Goal: Use online tool/utility: Utilize a website feature to perform a specific function

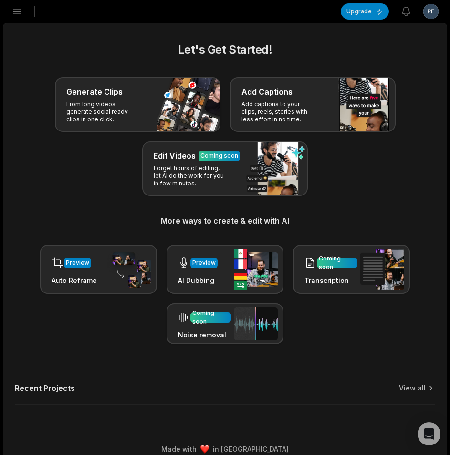
click at [19, 13] on icon "button" at bounding box center [16, 11] width 11 height 11
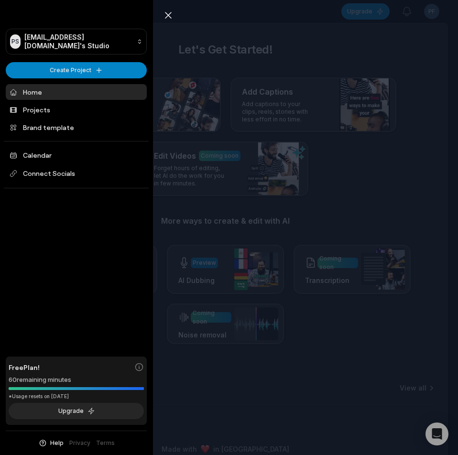
click at [227, 34] on div "Close sidebar PS Pfiipvam@telegmail.com's Studio Create Project Home Projects B…" at bounding box center [229, 227] width 458 height 455
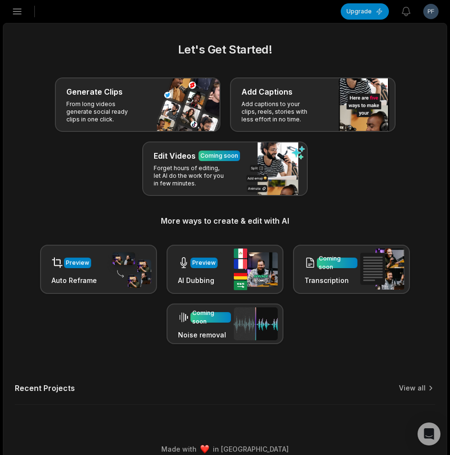
click at [6, 11] on div "Open sidebar Upgrade View notifications Open user menu" at bounding box center [225, 11] width 450 height 23
click at [13, 11] on icon "button" at bounding box center [16, 11] width 11 height 11
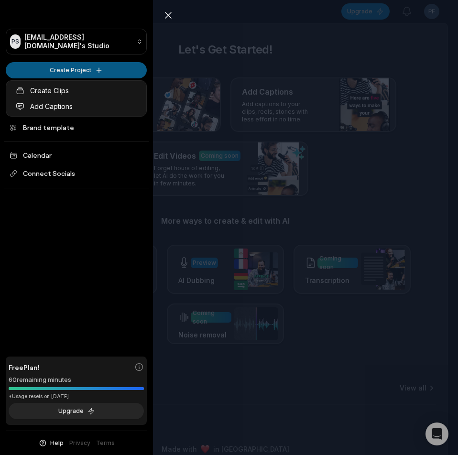
click at [55, 72] on html "PS Pfiipvam@telegmail.com's Studio Create Project Home Projects Brand template …" at bounding box center [229, 227] width 458 height 455
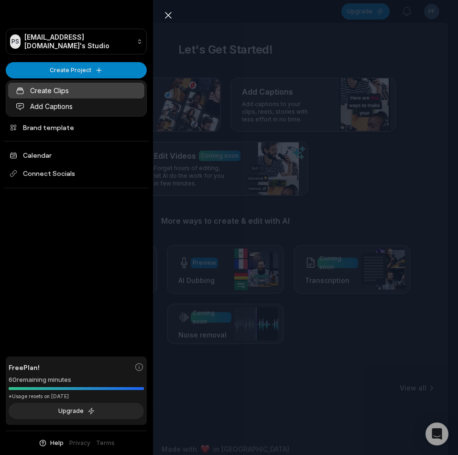
click at [71, 88] on link "Create Clips" at bounding box center [76, 91] width 136 height 16
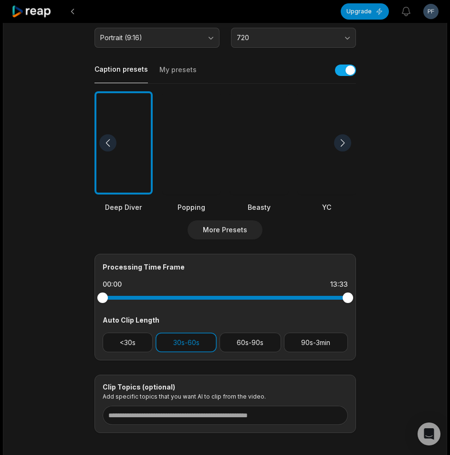
scroll to position [238, 0]
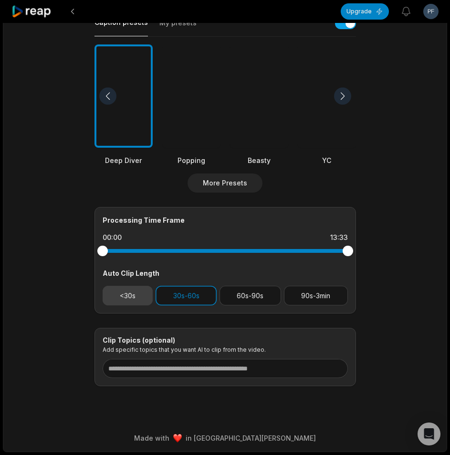
click at [131, 293] on button "<30s" at bounding box center [128, 296] width 51 height 20
click at [191, 296] on button "30s-60s" at bounding box center [186, 296] width 61 height 20
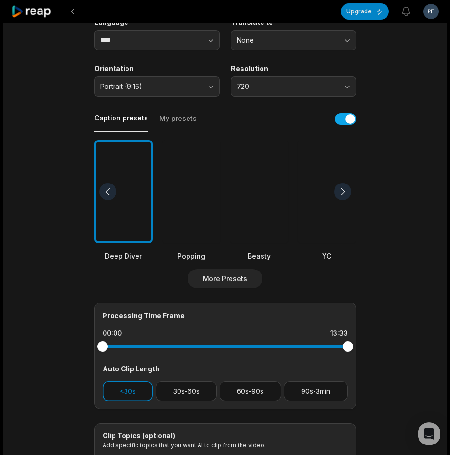
scroll to position [47, 0]
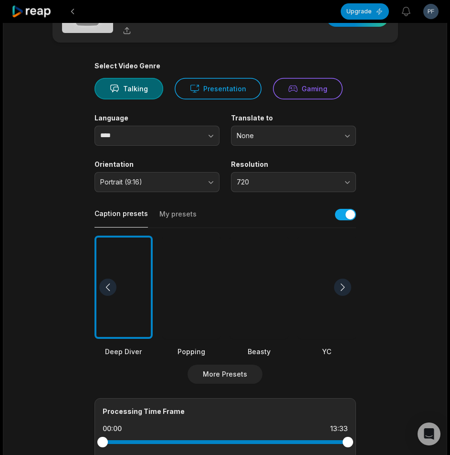
click at [267, 311] on div at bounding box center [259, 287] width 58 height 104
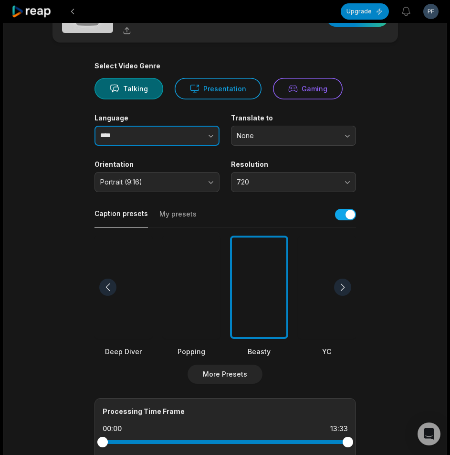
click at [209, 140] on button "button" at bounding box center [192, 136] width 54 height 20
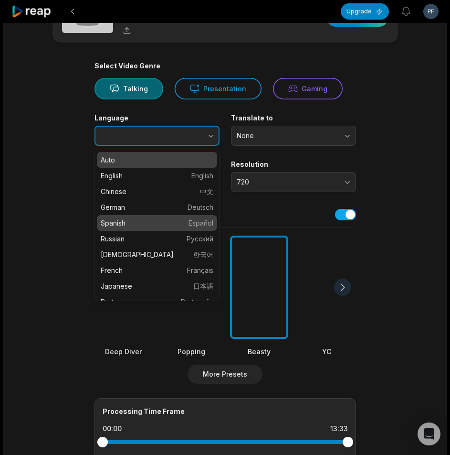
type input "*******"
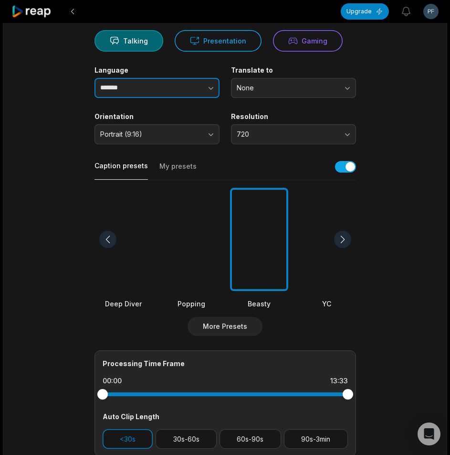
scroll to position [0, 0]
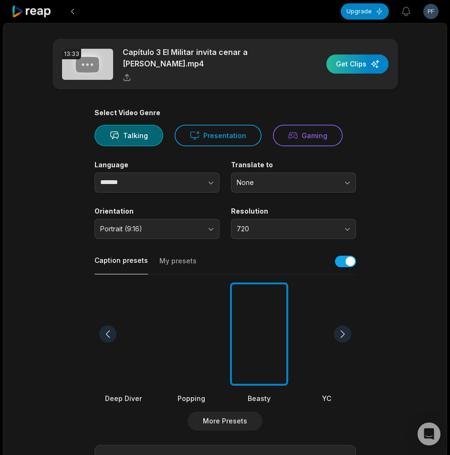
click at [338, 70] on div "button" at bounding box center [358, 63] width 62 height 19
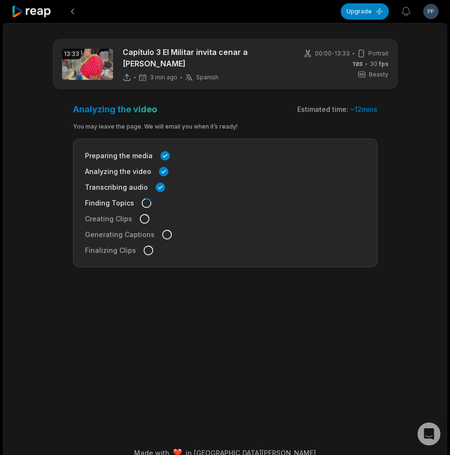
click at [429, 273] on main "13:33 Capítulo 3 El Militar invita cenar a Ramona 3 min ago Spanish es 00:00 - …" at bounding box center [225, 218] width 444 height 359
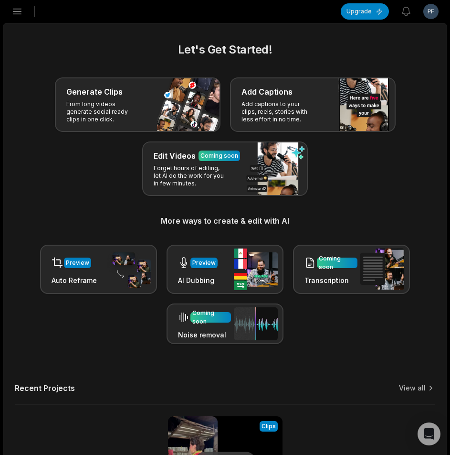
click at [20, 11] on icon "button" at bounding box center [16, 11] width 11 height 11
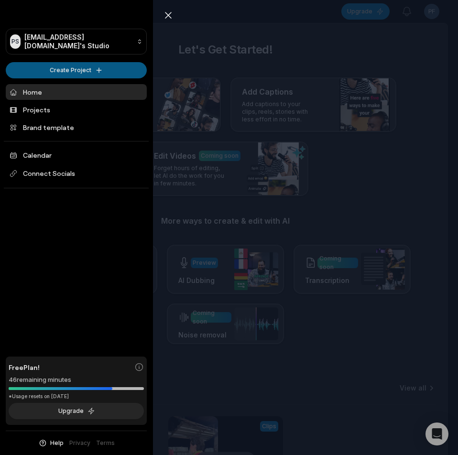
click at [76, 72] on html "PS Pfiipvam@telegmail.com's Studio Create Project Home Projects Brand template …" at bounding box center [229, 227] width 458 height 455
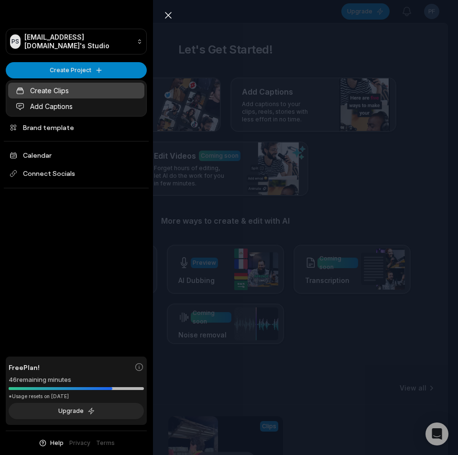
click at [75, 88] on link "Create Clips" at bounding box center [76, 91] width 136 height 16
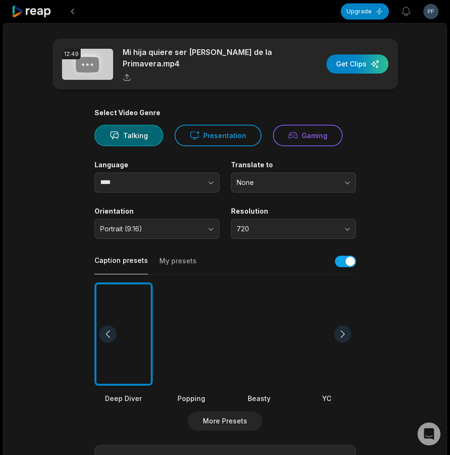
click at [240, 338] on div at bounding box center [259, 334] width 58 height 104
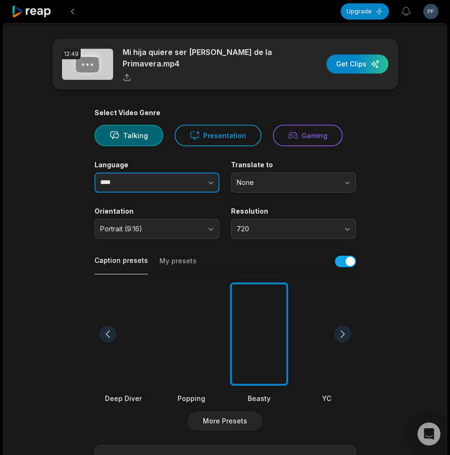
click at [190, 183] on button "button" at bounding box center [192, 182] width 54 height 20
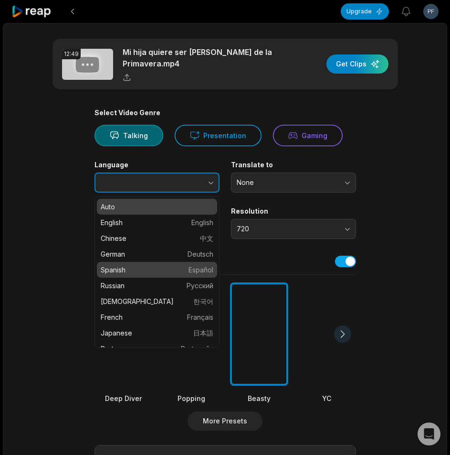
type input "*******"
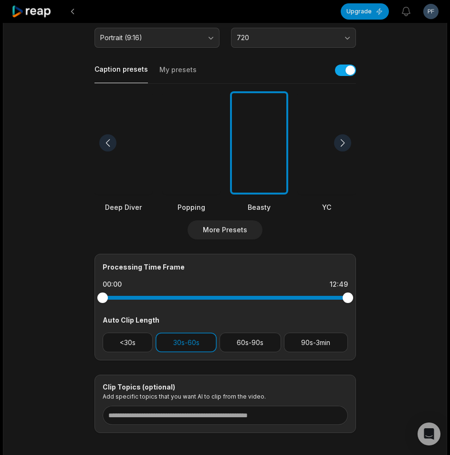
scroll to position [238, 0]
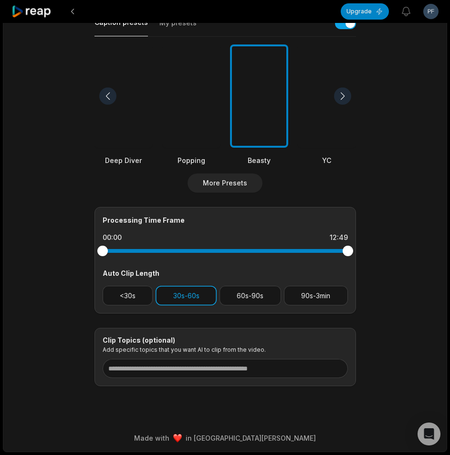
drag, startPoint x: 118, startPoint y: 297, endPoint x: 190, endPoint y: 300, distance: 71.7
click at [118, 297] on button "<30s" at bounding box center [128, 296] width 51 height 20
drag, startPoint x: 193, startPoint y: 300, endPoint x: 203, endPoint y: 301, distance: 10.1
click at [193, 300] on button "30s-60s" at bounding box center [186, 296] width 61 height 20
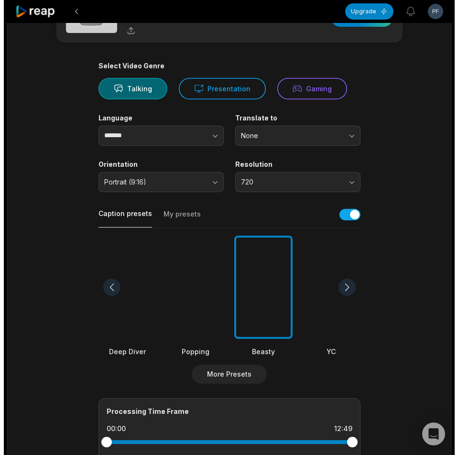
scroll to position [0, 0]
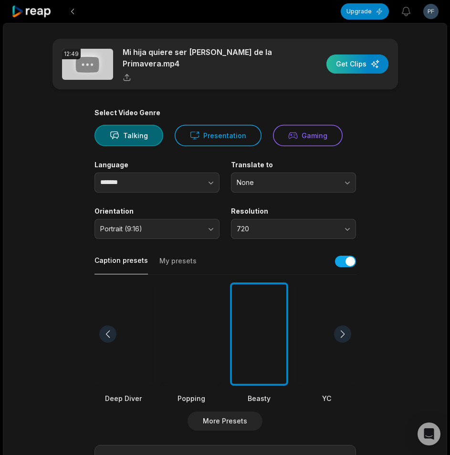
click at [366, 64] on div "button" at bounding box center [358, 63] width 62 height 19
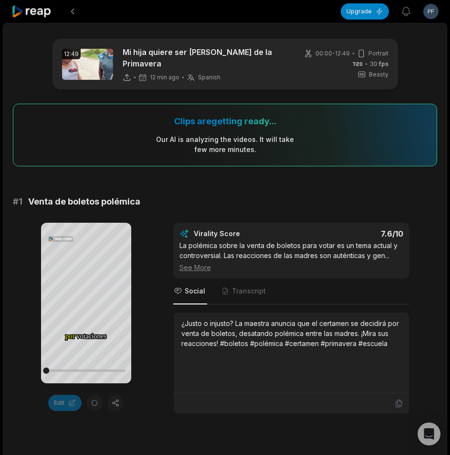
click at [24, 10] on icon at bounding box center [31, 11] width 41 height 13
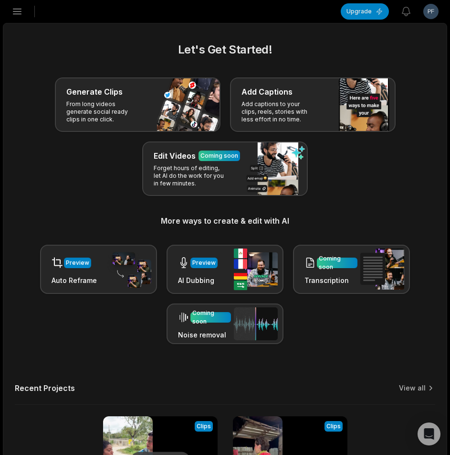
click at [15, 11] on icon "button" at bounding box center [17, 11] width 8 height 5
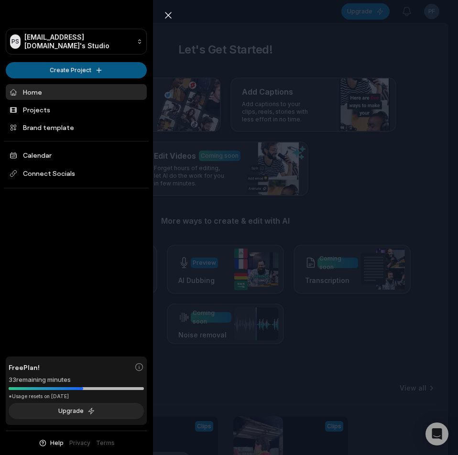
click at [106, 66] on html "PS Pfiipvam@telegmail.com's Studio Create Project Home Projects Brand template …" at bounding box center [229, 227] width 458 height 455
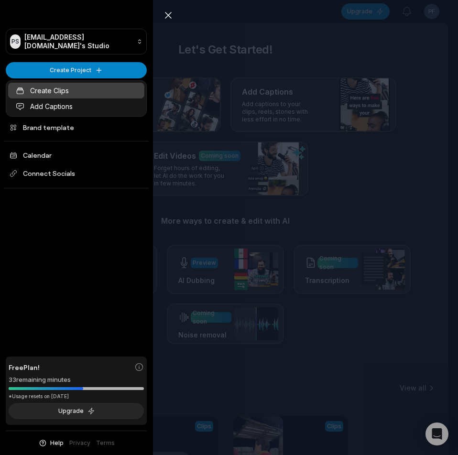
click at [94, 88] on link "Create Clips" at bounding box center [76, 91] width 136 height 16
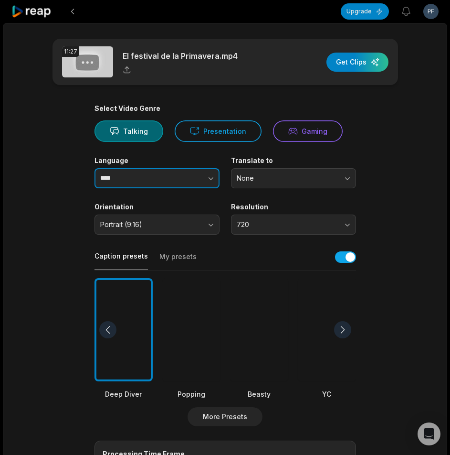
click at [203, 180] on button "button" at bounding box center [192, 178] width 54 height 20
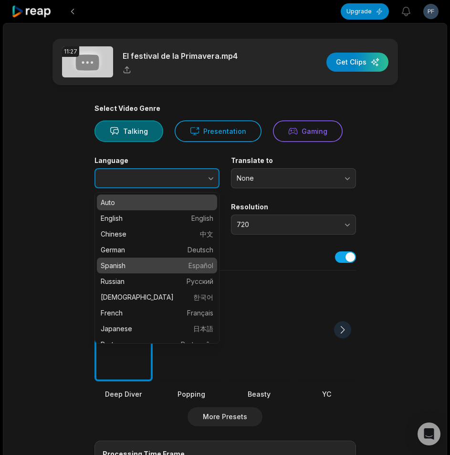
type input "*******"
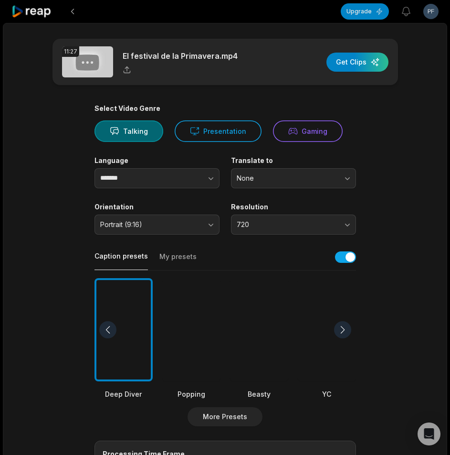
click at [255, 297] on div at bounding box center [259, 330] width 58 height 104
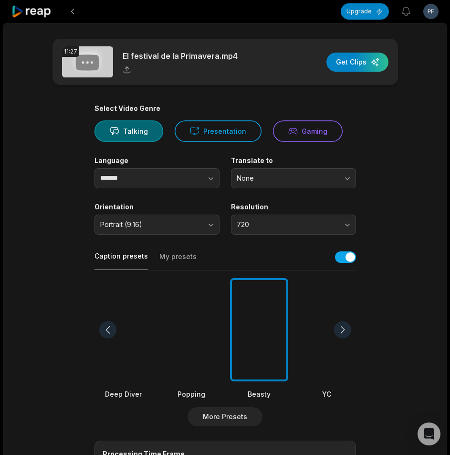
scroll to position [143, 0]
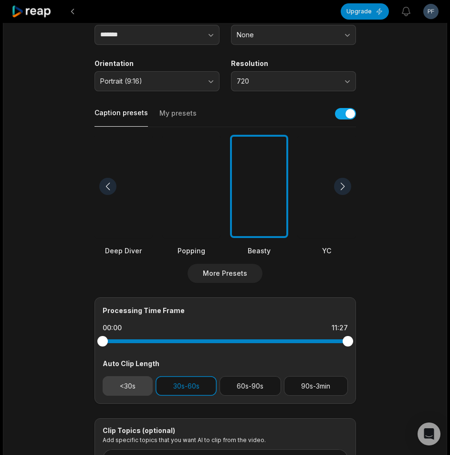
click at [109, 385] on button "<30s" at bounding box center [128, 386] width 51 height 20
click at [197, 385] on button "30s-60s" at bounding box center [186, 386] width 61 height 20
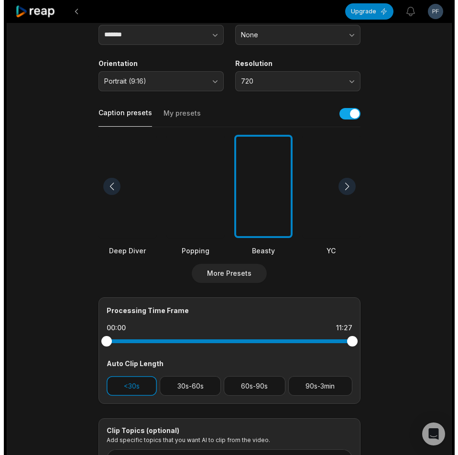
scroll to position [0, 0]
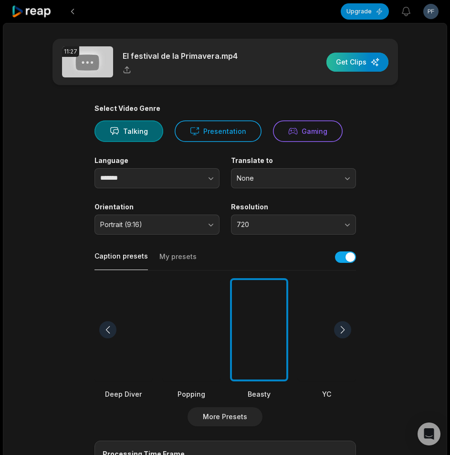
click at [344, 60] on div "button" at bounding box center [358, 62] width 62 height 19
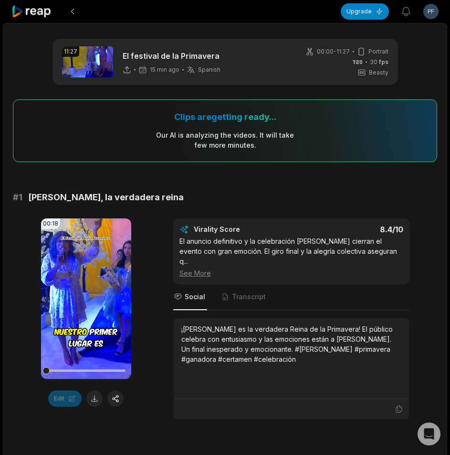
click at [17, 15] on icon at bounding box center [31, 11] width 41 height 13
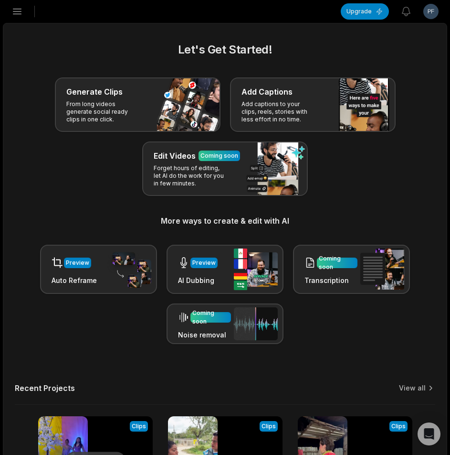
click at [21, 12] on icon "button" at bounding box center [16, 11] width 11 height 11
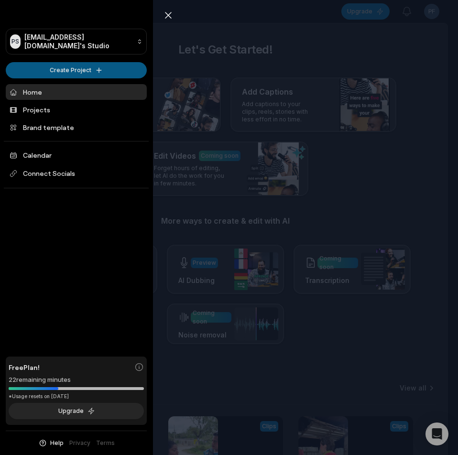
click at [65, 70] on html "PS Pfiipvam@telegmail.com's Studio Create Project Home Projects Brand template …" at bounding box center [229, 227] width 458 height 455
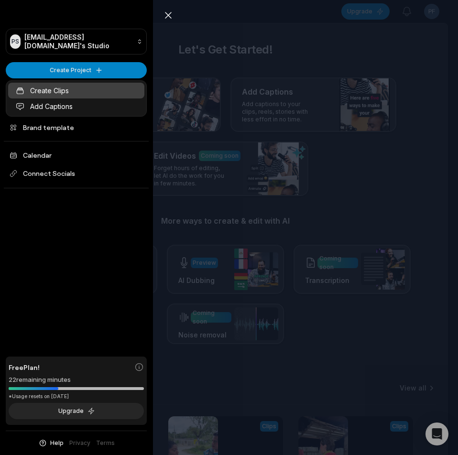
click at [70, 90] on link "Create Clips" at bounding box center [76, 91] width 136 height 16
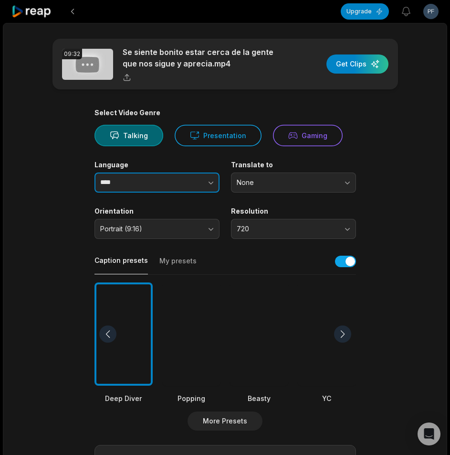
click at [188, 185] on button "button" at bounding box center [192, 182] width 54 height 20
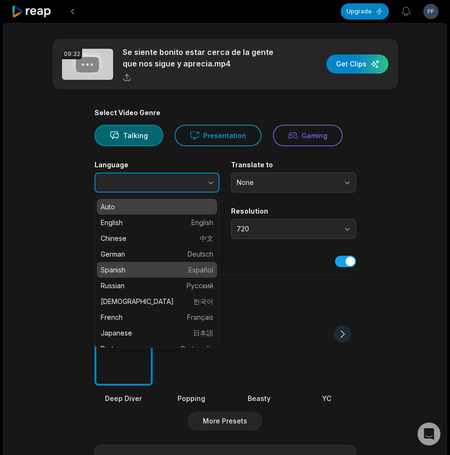
type input "*******"
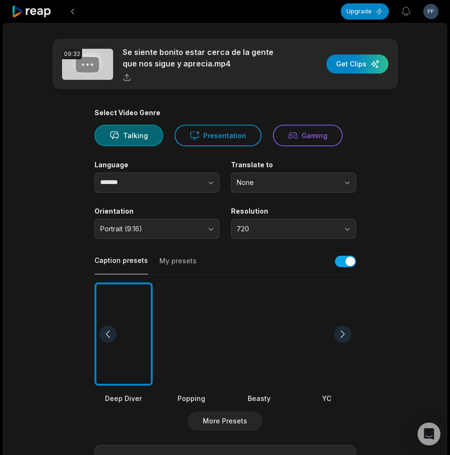
click at [269, 314] on div at bounding box center [259, 334] width 58 height 104
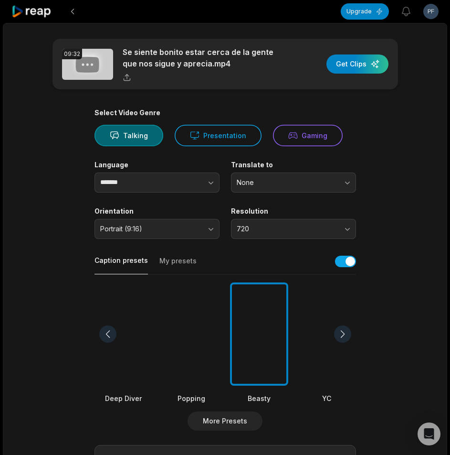
scroll to position [238, 0]
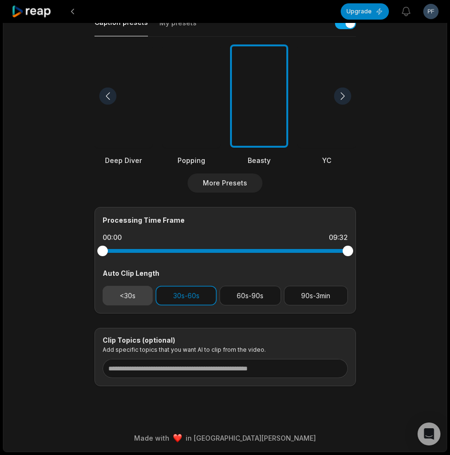
click at [135, 295] on button "<30s" at bounding box center [128, 296] width 51 height 20
click at [186, 301] on button "30s-60s" at bounding box center [186, 296] width 61 height 20
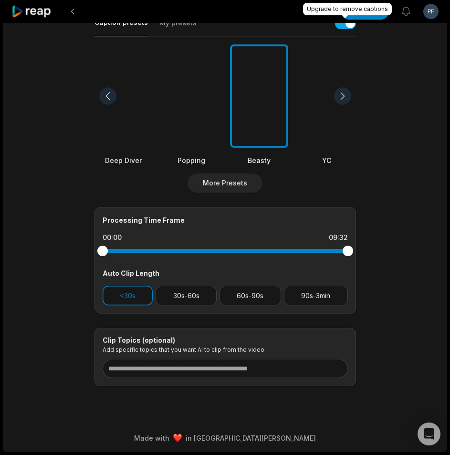
scroll to position [0, 0]
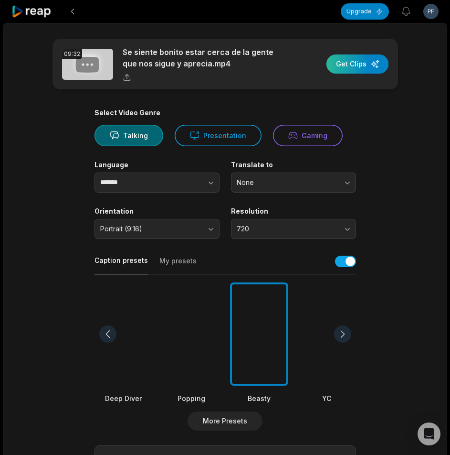
click at [364, 68] on div "button" at bounding box center [358, 63] width 62 height 19
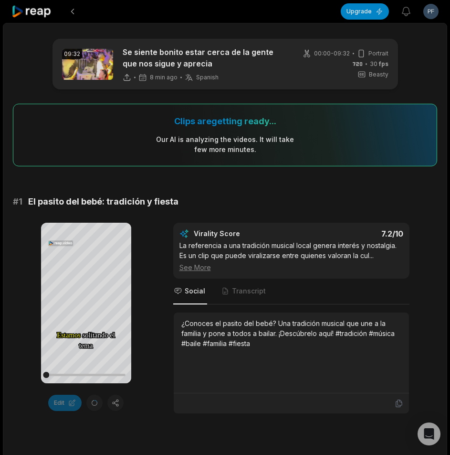
click at [32, 17] on icon at bounding box center [31, 11] width 41 height 13
